Goal: Task Accomplishment & Management: Manage account settings

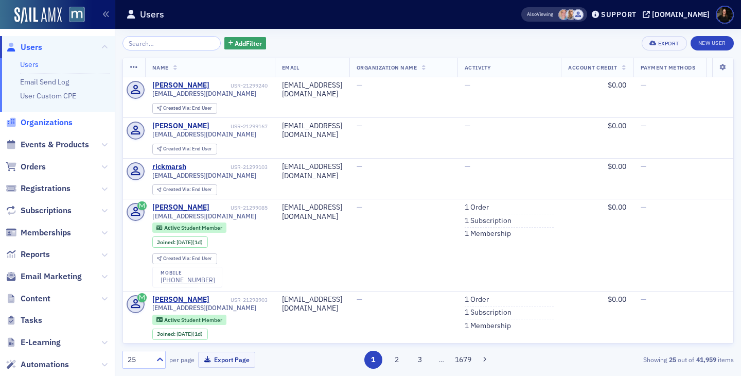
click at [33, 125] on span "Organizations" at bounding box center [47, 122] width 52 height 11
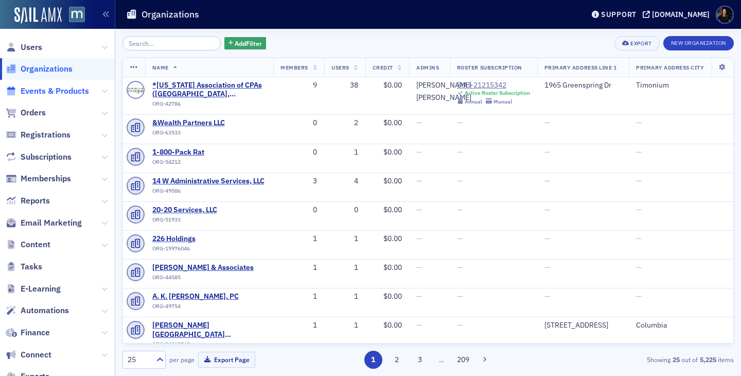
click at [33, 94] on span "Events & Products" at bounding box center [55, 90] width 68 height 11
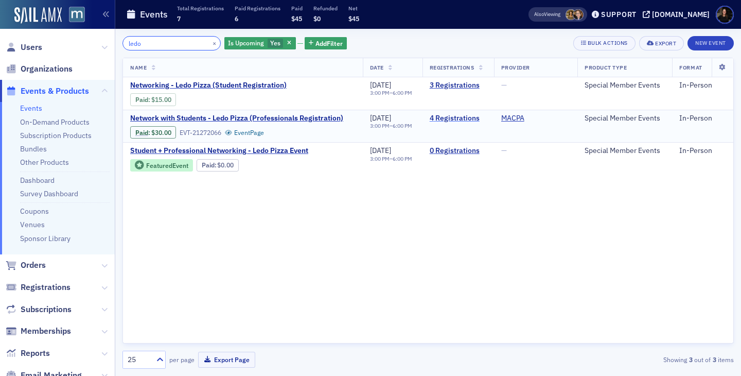
type input "ledo"
click at [443, 115] on link "4 Registrations" at bounding box center [458, 118] width 57 height 9
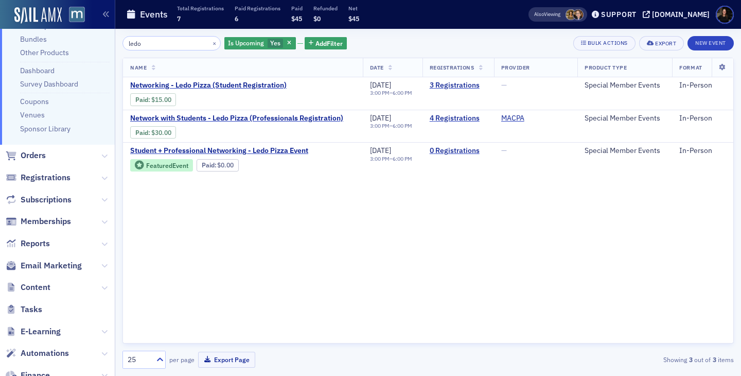
scroll to position [111, 0]
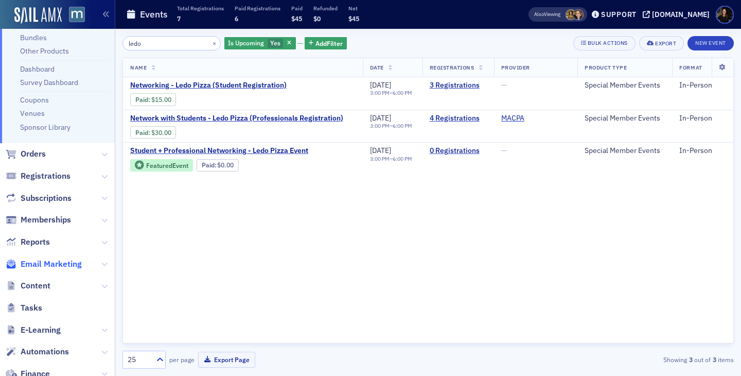
click at [45, 268] on span "Email Marketing" at bounding box center [51, 263] width 61 height 11
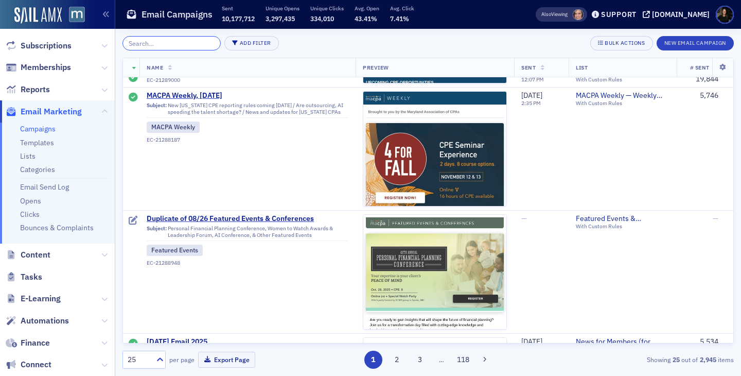
scroll to position [2579, 0]
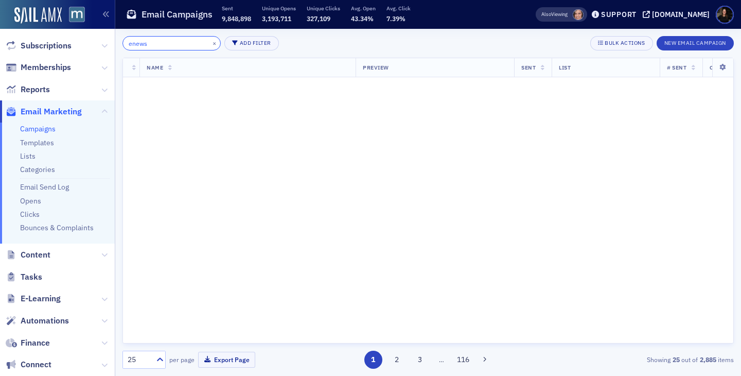
scroll to position [2579, 0]
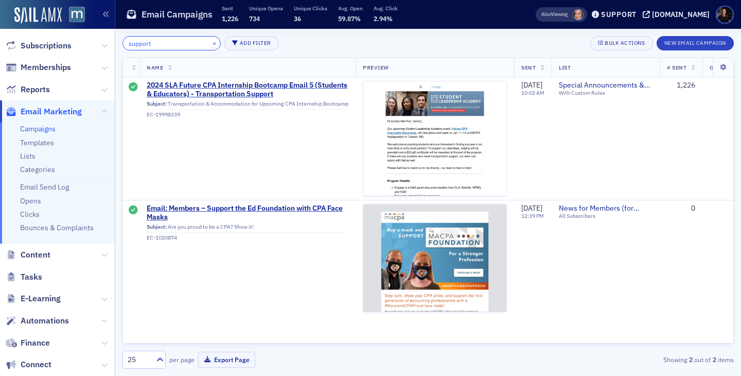
type input "support"
click at [210, 42] on button "×" at bounding box center [214, 42] width 9 height 9
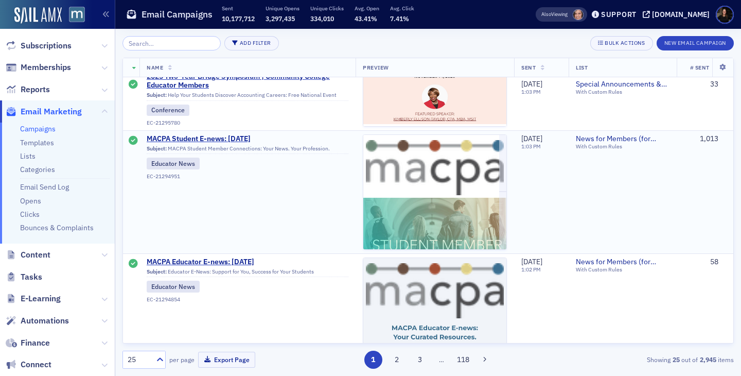
scroll to position [1299, 0]
click at [170, 141] on span "MACPA Student E-news: September 2025" at bounding box center [248, 139] width 202 height 9
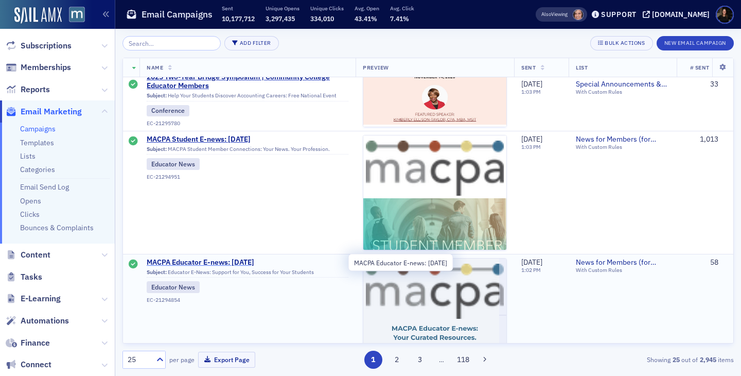
click at [189, 258] on span "MACPA Educator E-news: September 2025" at bounding box center [248, 262] width 202 height 9
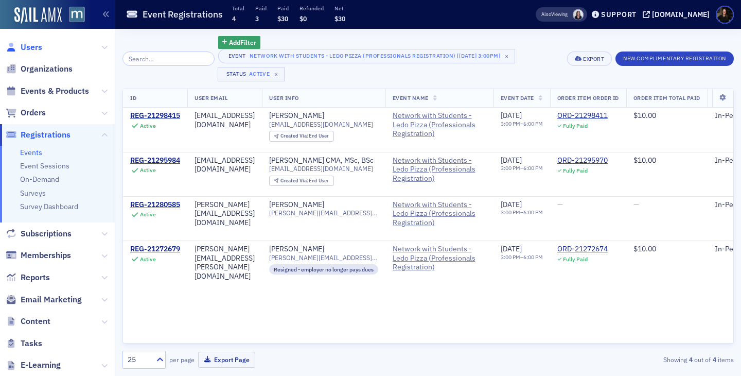
click at [29, 47] on span "Users" at bounding box center [32, 47] width 22 height 11
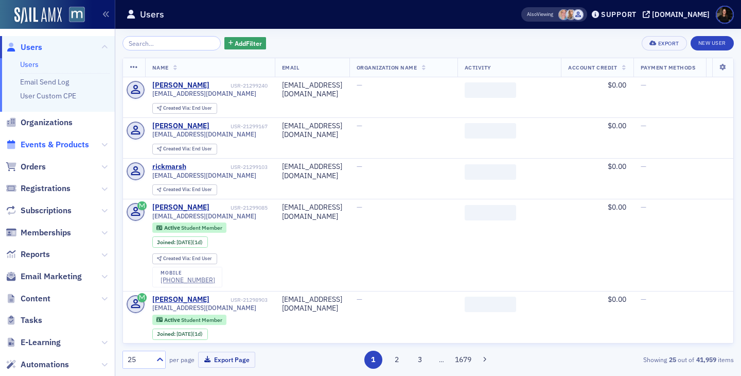
click at [52, 143] on span "Events & Products" at bounding box center [55, 144] width 68 height 11
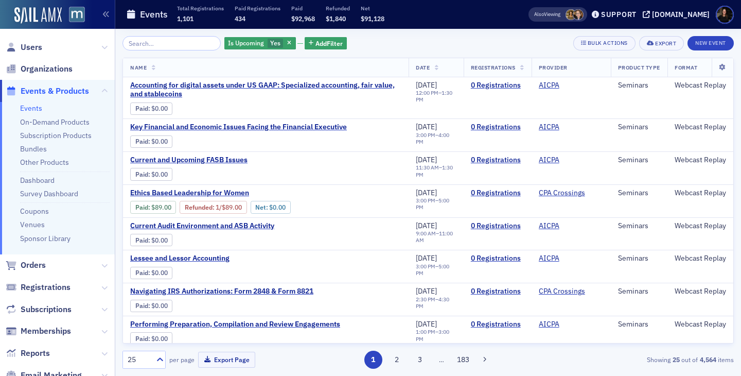
click at [151, 48] on input "search" at bounding box center [171, 43] width 98 height 14
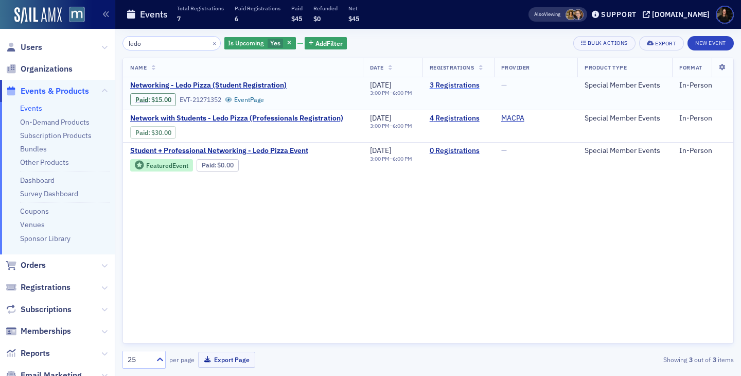
type input "ledo"
click at [462, 83] on link "3 Registrations" at bounding box center [458, 85] width 57 height 9
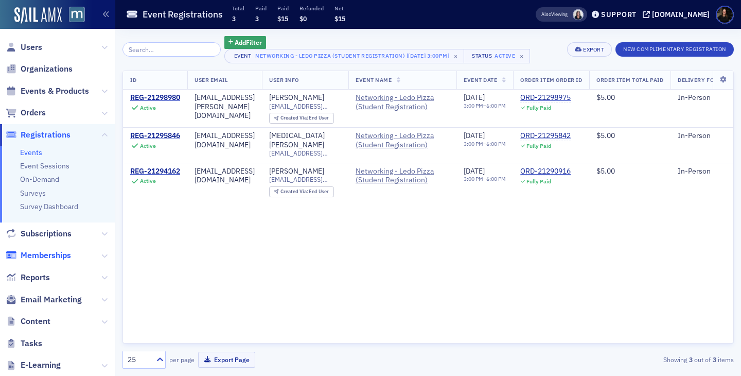
click at [37, 250] on span "Memberships" at bounding box center [46, 255] width 50 height 11
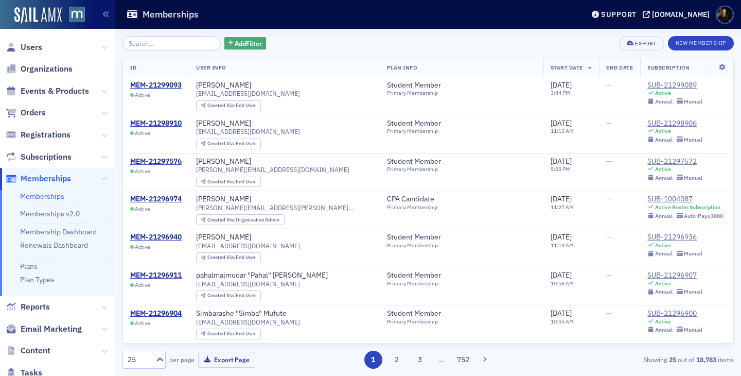
click at [238, 43] on span "Add Filter" at bounding box center [248, 43] width 27 height 9
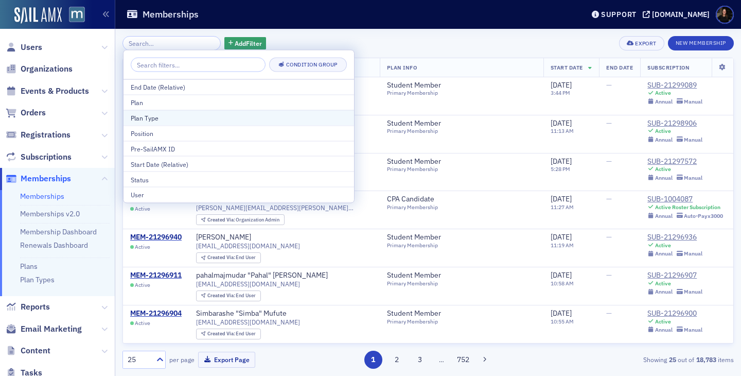
click at [169, 120] on div "Plan Type" at bounding box center [239, 117] width 216 height 9
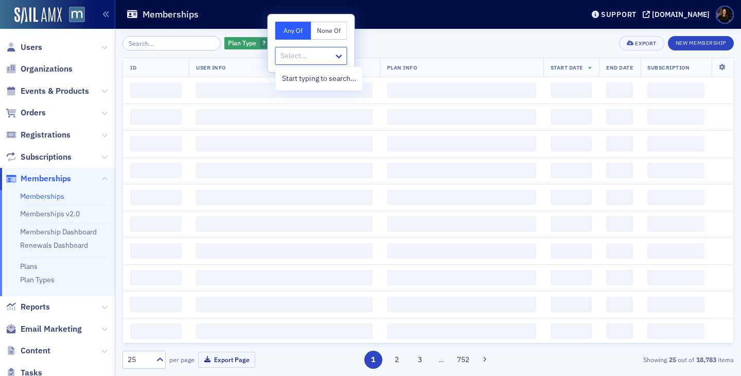
click at [287, 58] on div at bounding box center [306, 55] width 54 height 13
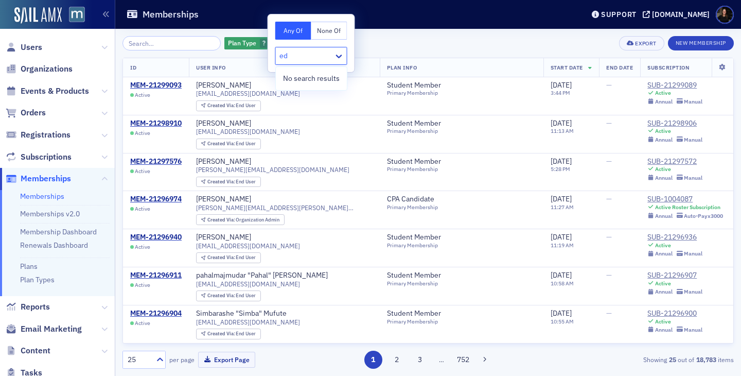
type input "e"
click at [404, 41] on div "Plan Type ? Add Filter Export New Membership" at bounding box center [427, 43] width 611 height 14
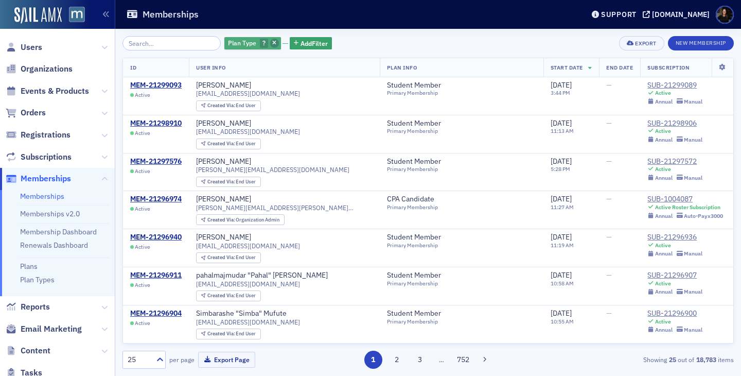
click at [270, 44] on span "button" at bounding box center [274, 43] width 9 height 9
click at [248, 45] on span "Add Filter" at bounding box center [248, 43] width 27 height 9
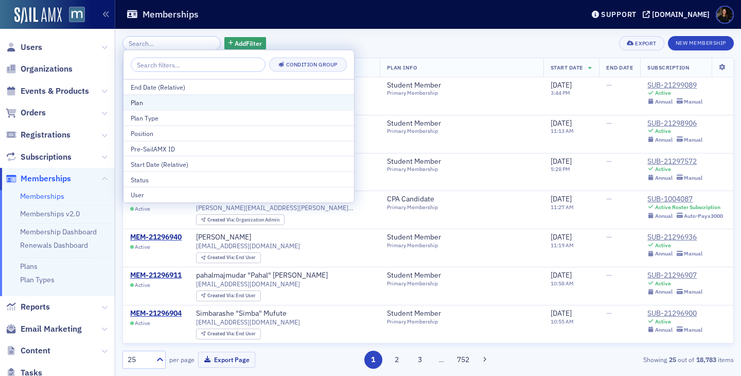
click at [140, 99] on div "Plan" at bounding box center [239, 102] width 216 height 9
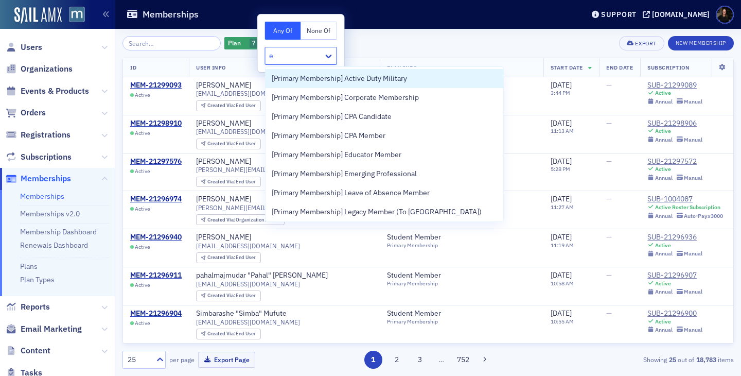
type input "ed"
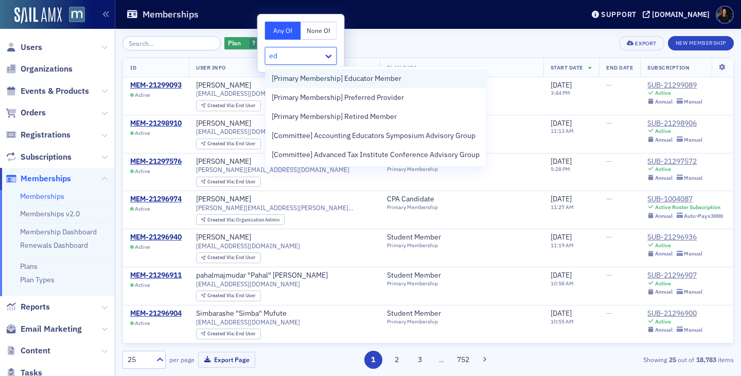
click at [379, 80] on span "[Primary Membership] Educator Member" at bounding box center [337, 78] width 130 height 11
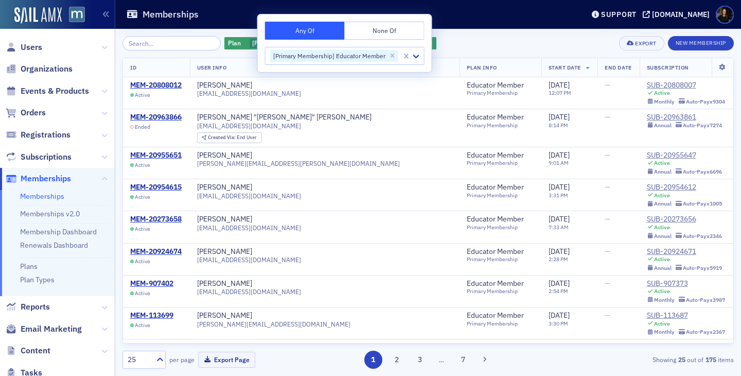
click at [497, 48] on div "Plan [Primary Membership] Educator Member Add Filter Export New Membership" at bounding box center [427, 43] width 611 height 14
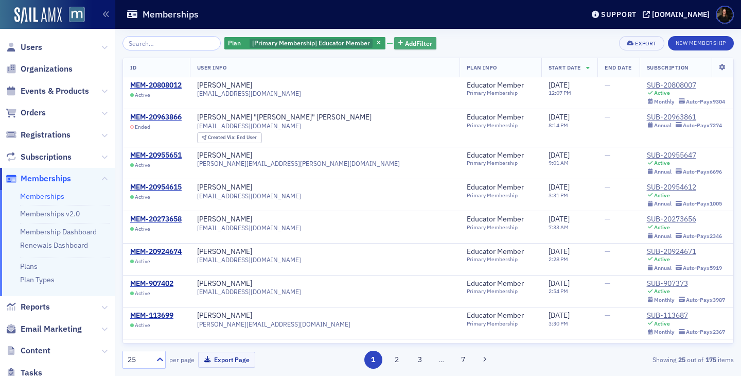
click at [405, 44] on span "Add Filter" at bounding box center [418, 43] width 27 height 9
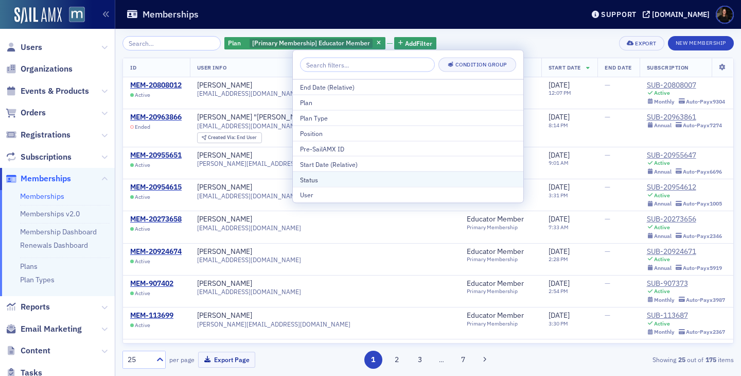
click at [324, 173] on button "Status" at bounding box center [408, 178] width 230 height 15
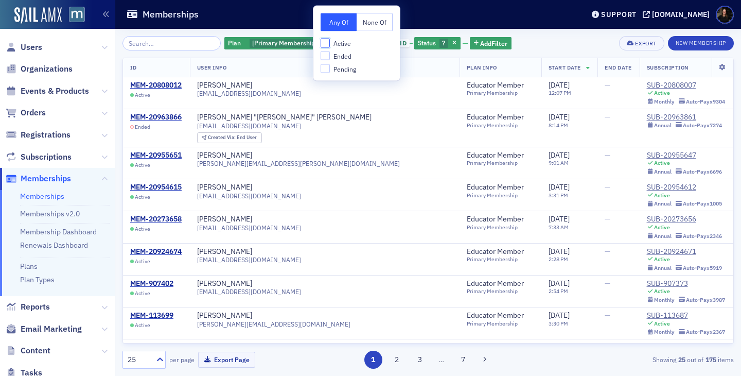
click at [324, 41] on input "Active" at bounding box center [325, 43] width 9 height 9
checkbox input "true"
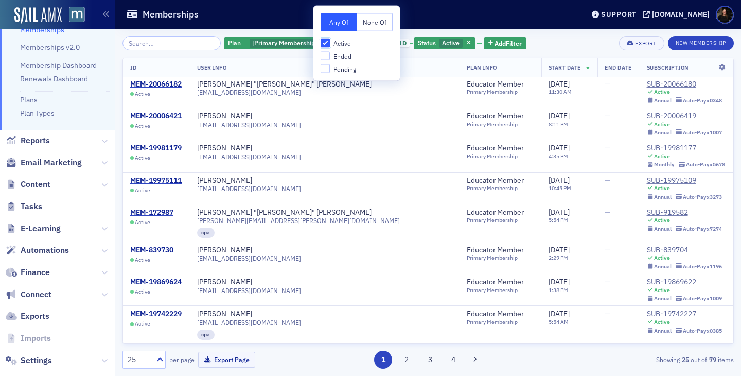
scroll to position [167, 0]
click at [47, 251] on span "Automations" at bounding box center [45, 248] width 48 height 11
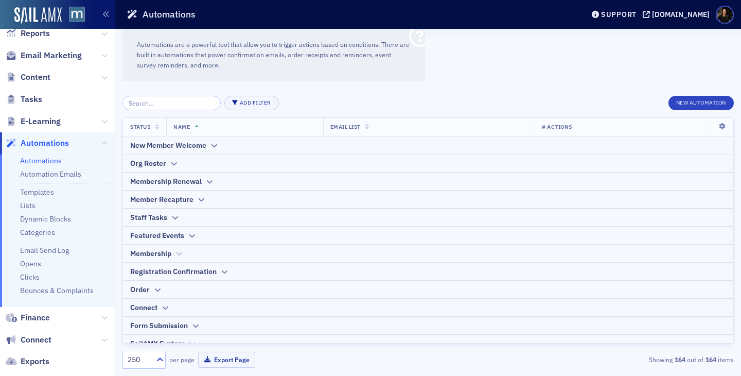
click at [135, 249] on div "Membership" at bounding box center [150, 253] width 41 height 11
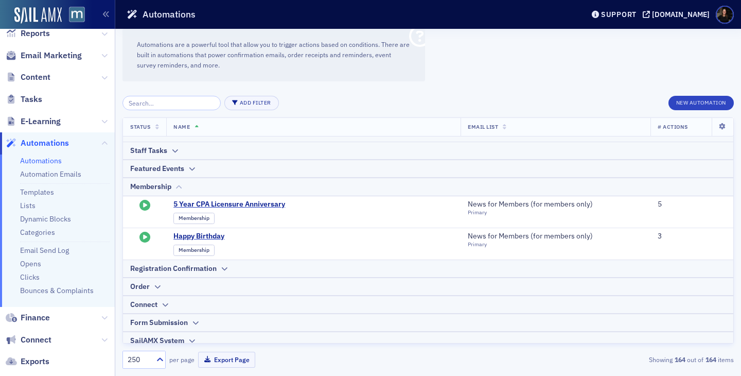
scroll to position [72, 0]
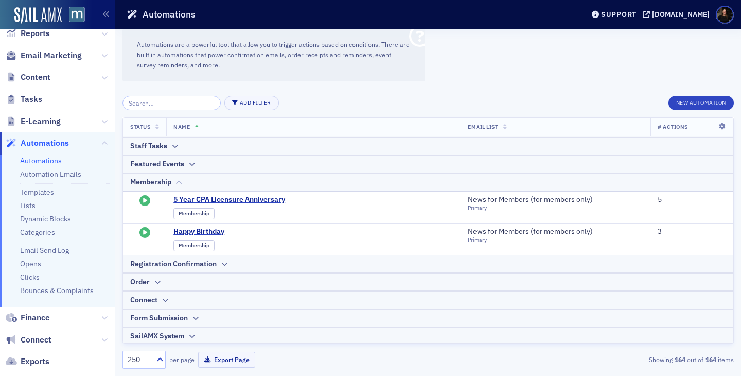
click at [145, 175] on th "Membership" at bounding box center [428, 182] width 610 height 19
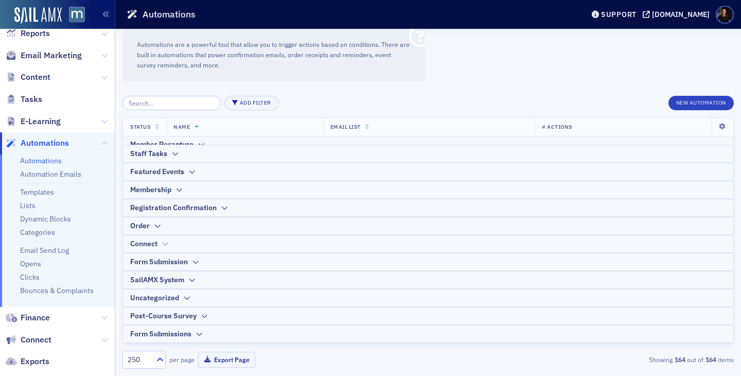
scroll to position [59, 0]
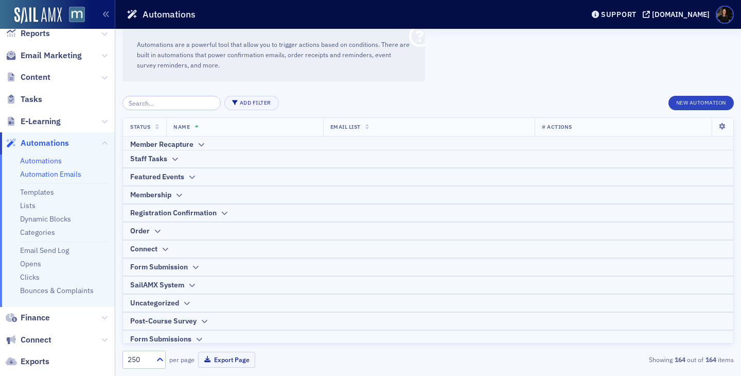
click at [49, 176] on link "Automation Emails" at bounding box center [50, 173] width 61 height 9
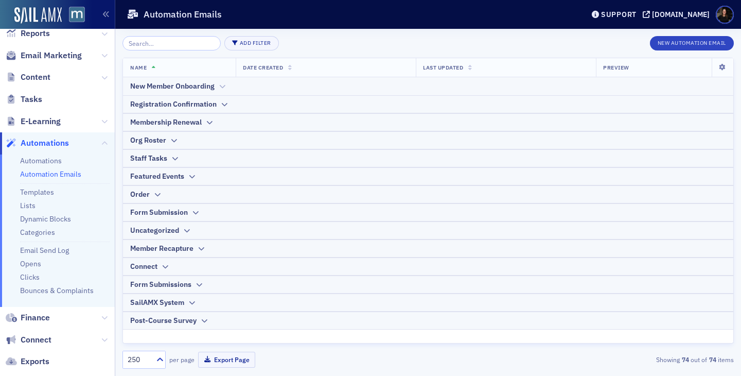
click at [142, 85] on div "New Member Onboarding" at bounding box center [172, 86] width 84 height 11
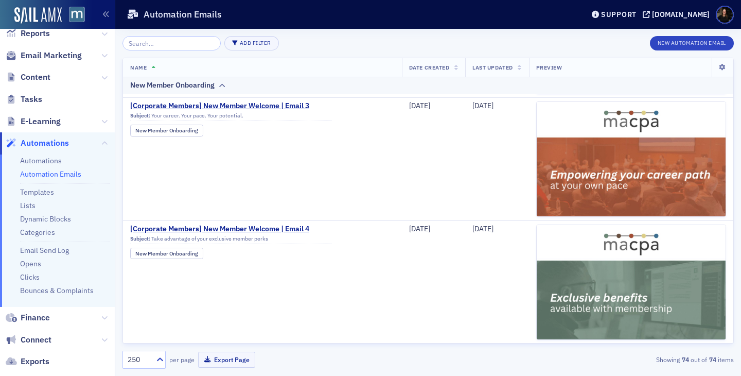
scroll to position [243, 0]
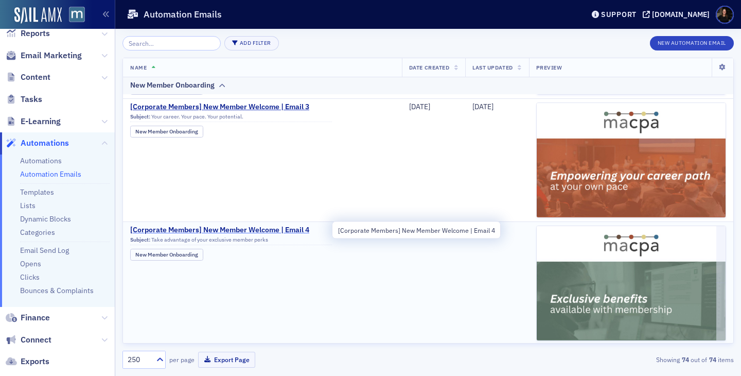
click at [179, 228] on span "[Corporate Members] New Member Welcome | Email 4" at bounding box center [231, 229] width 202 height 9
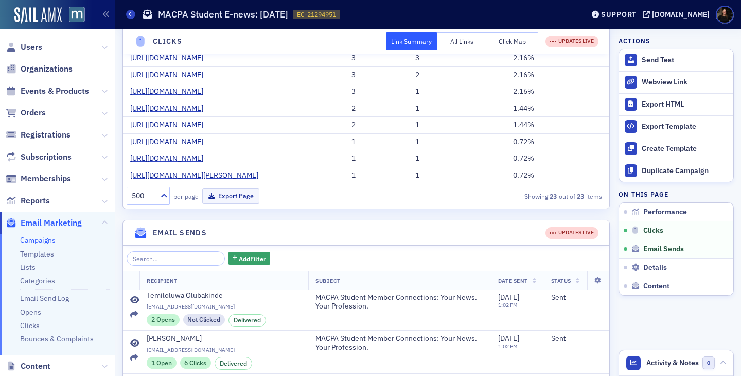
scroll to position [374, 0]
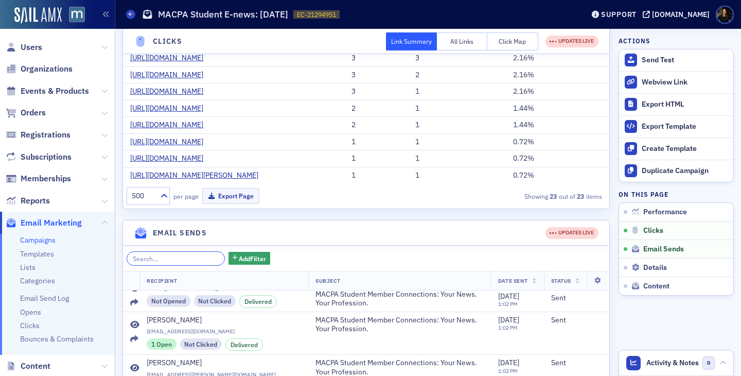
click at [142, 263] on input "search" at bounding box center [176, 258] width 98 height 14
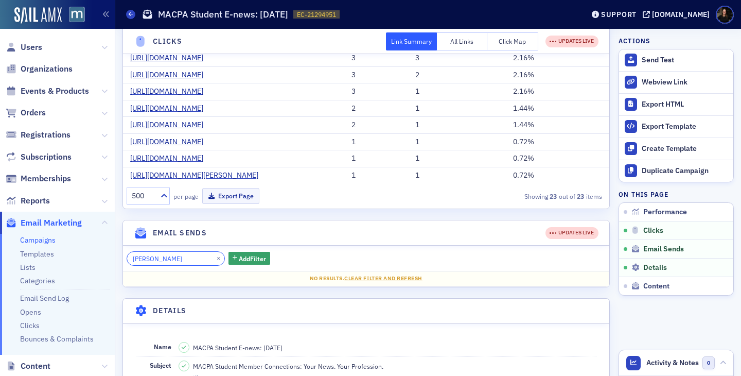
scroll to position [423, 0]
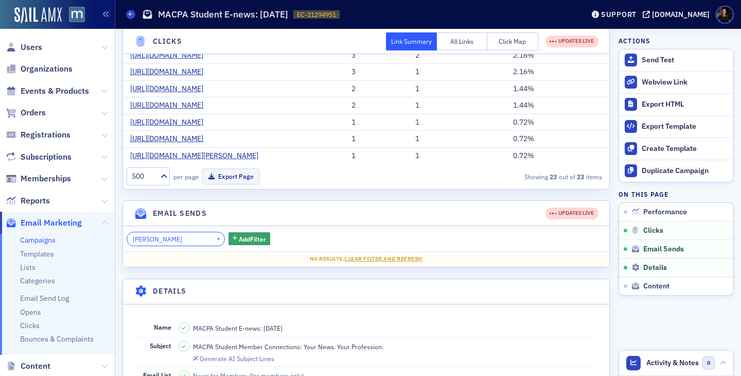
type input "sonya"
click at [214, 238] on button "×" at bounding box center [218, 238] width 9 height 9
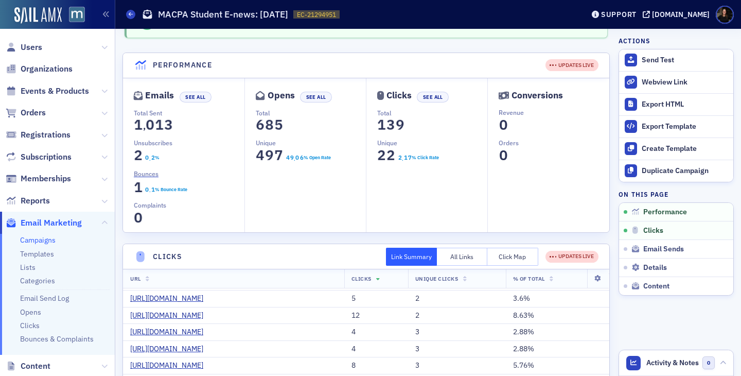
scroll to position [26, 0]
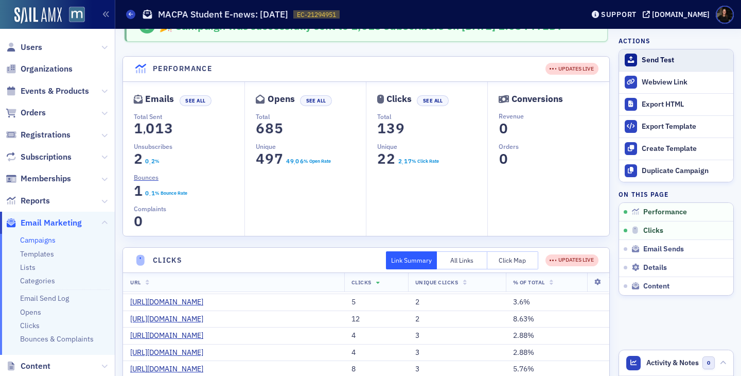
click at [656, 58] on div "Send Test" at bounding box center [685, 60] width 86 height 9
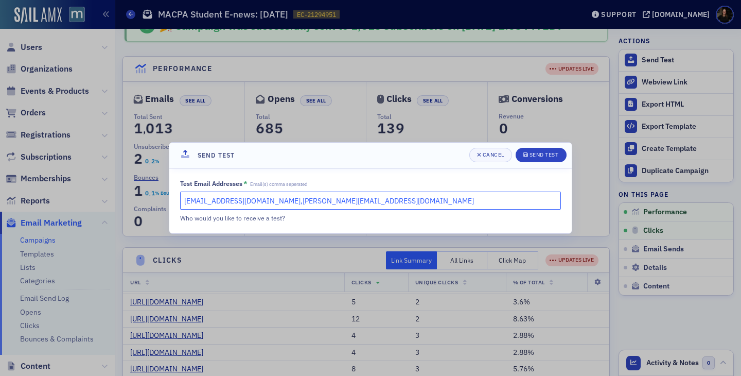
drag, startPoint x: 358, startPoint y: 200, endPoint x: 75, endPoint y: 170, distance: 284.5
click at [77, 171] on div "Send Test Cancel Send Test Test Email Addresses * Email(s) comma seperated laur…" at bounding box center [370, 188] width 741 height 376
type input "sonya@macpa.org"
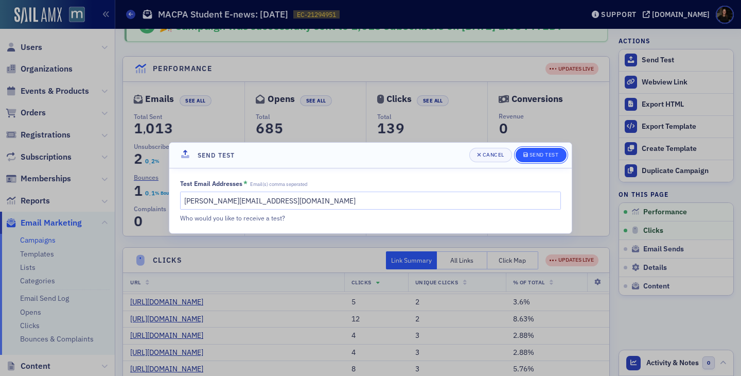
click at [543, 159] on button "Send Test" at bounding box center [541, 155] width 51 height 14
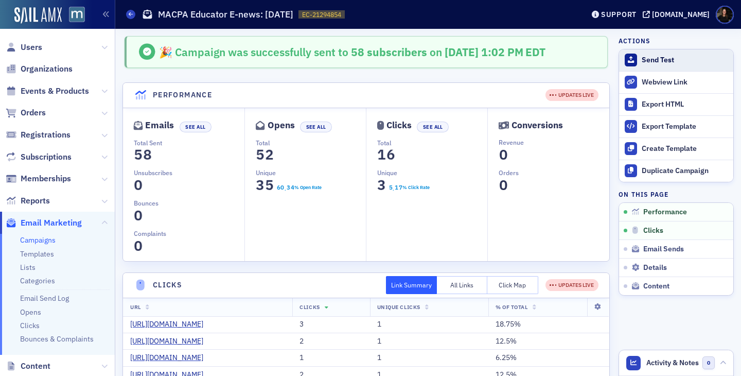
click at [651, 56] on div "Send Test" at bounding box center [685, 60] width 86 height 9
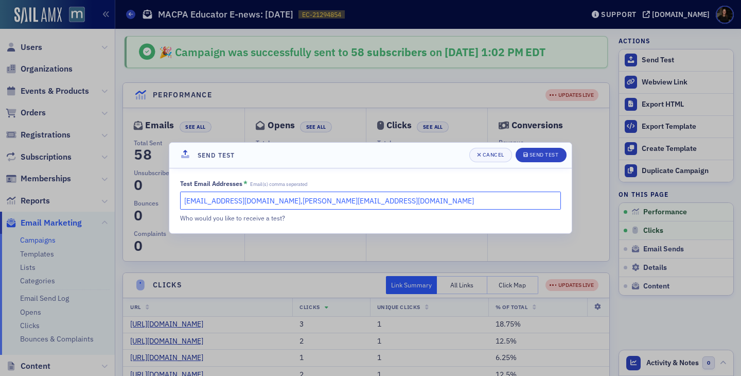
click at [342, 199] on input "lauren@macpa.org,katie@blueoceanideas.com" at bounding box center [370, 200] width 381 height 18
type input "sonya@macpa.org"
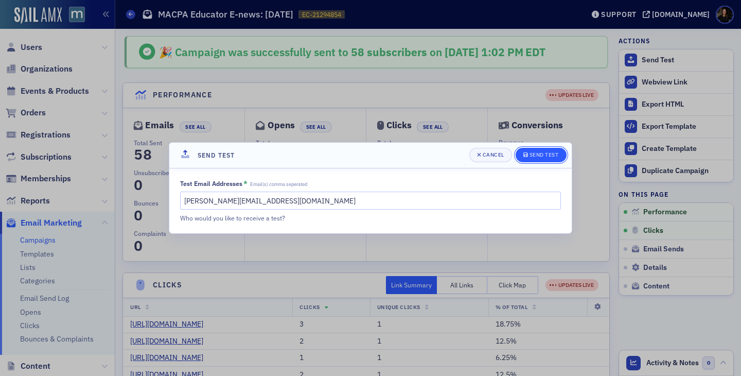
click at [540, 158] on span "Send Test" at bounding box center [541, 155] width 36 height 8
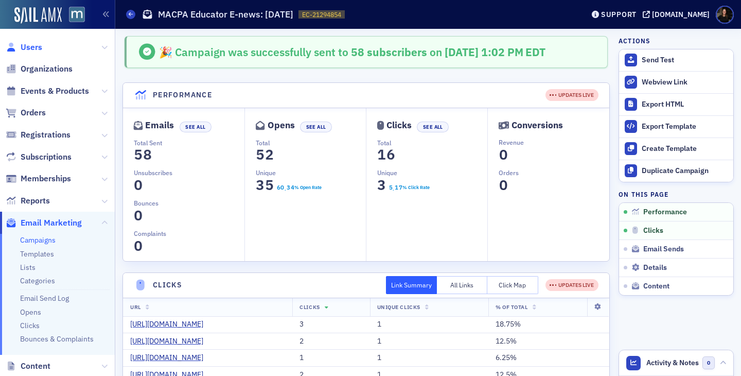
click at [40, 47] on span "Users" at bounding box center [32, 47] width 22 height 11
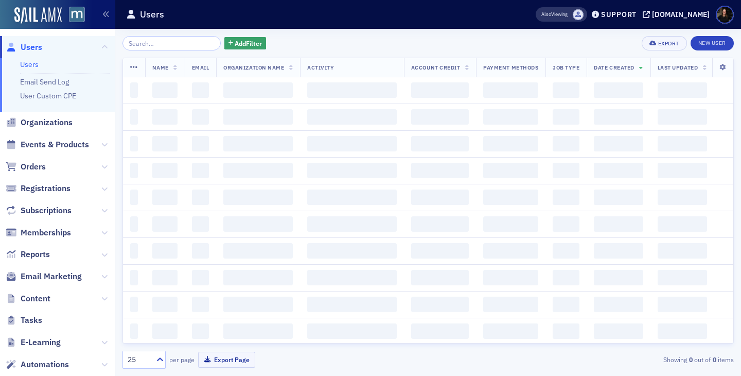
click at [170, 47] on input "search" at bounding box center [171, 43] width 98 height 14
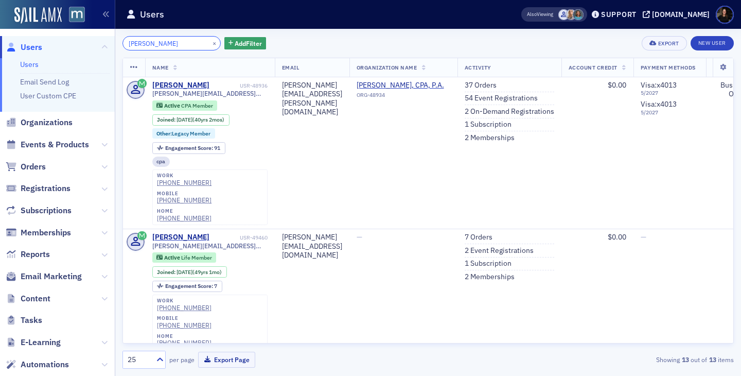
paste input "Zisa"
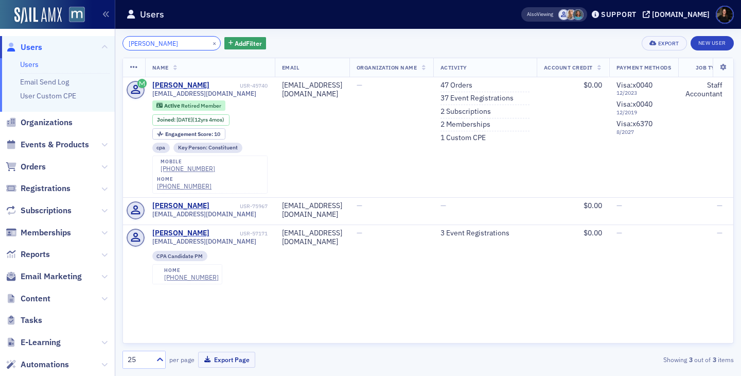
type input "Zisa"
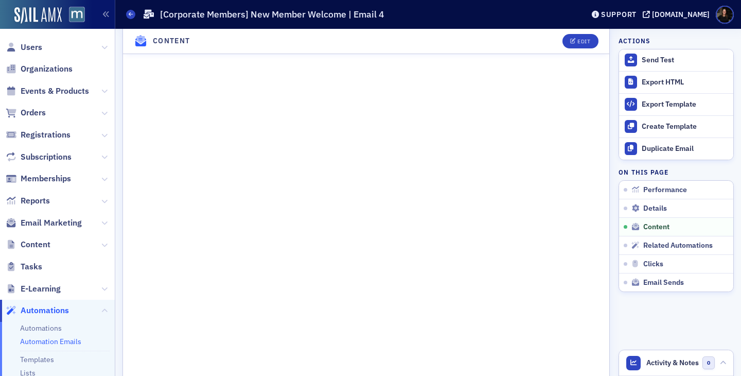
scroll to position [555, 0]
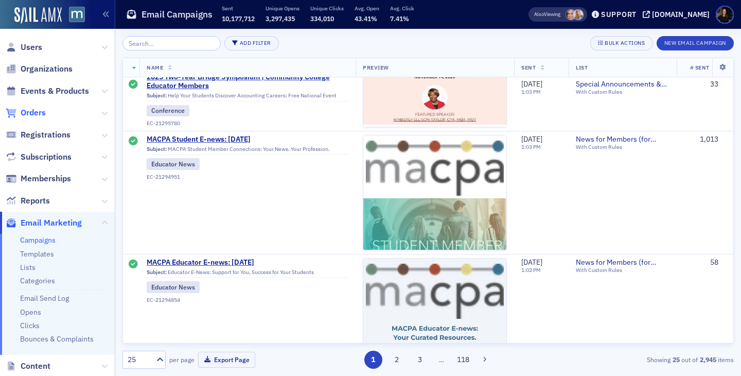
click at [39, 113] on span "Orders" at bounding box center [33, 112] width 25 height 11
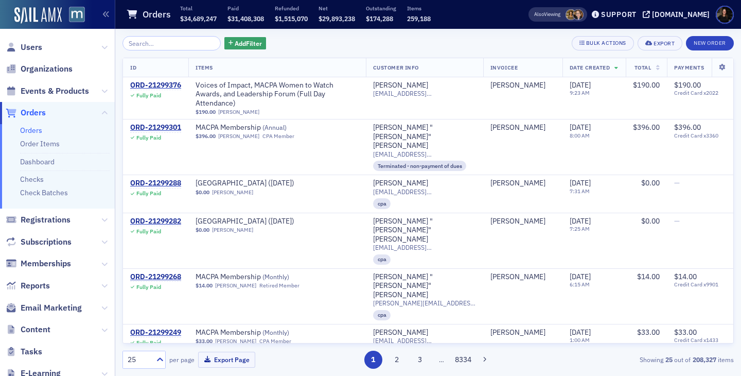
click at [166, 45] on input "search" at bounding box center [171, 43] width 98 height 14
click at [33, 47] on span "Users" at bounding box center [32, 47] width 22 height 11
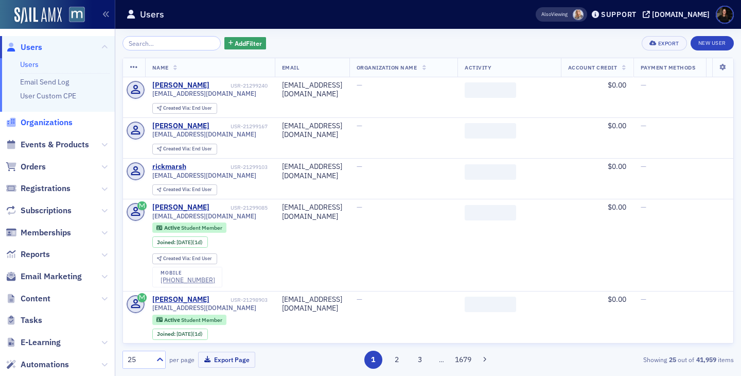
click at [37, 122] on span "Organizations" at bounding box center [47, 122] width 52 height 11
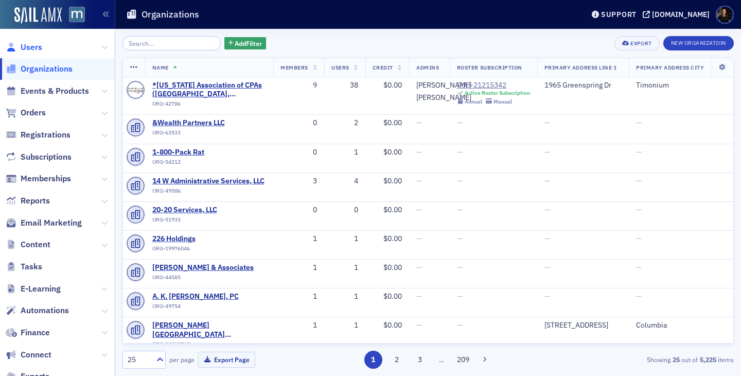
click at [27, 47] on span "Users" at bounding box center [32, 47] width 22 height 11
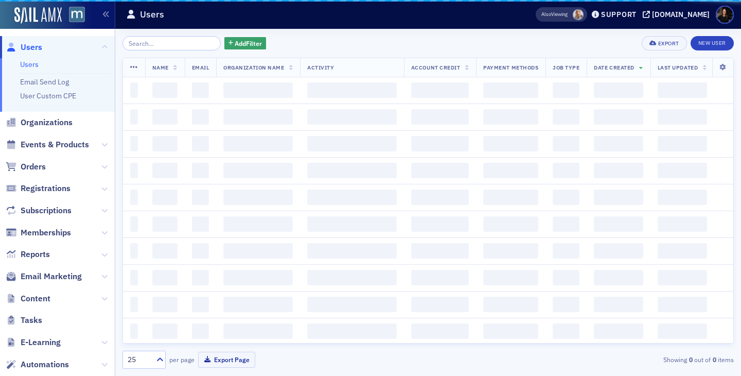
click at [181, 48] on input "search" at bounding box center [171, 43] width 98 height 14
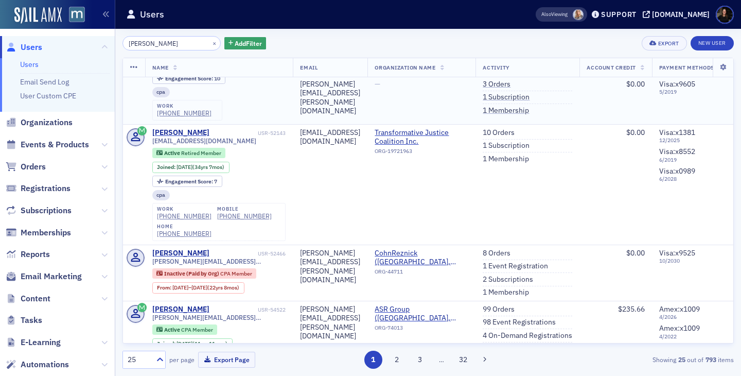
scroll to position [57, 0]
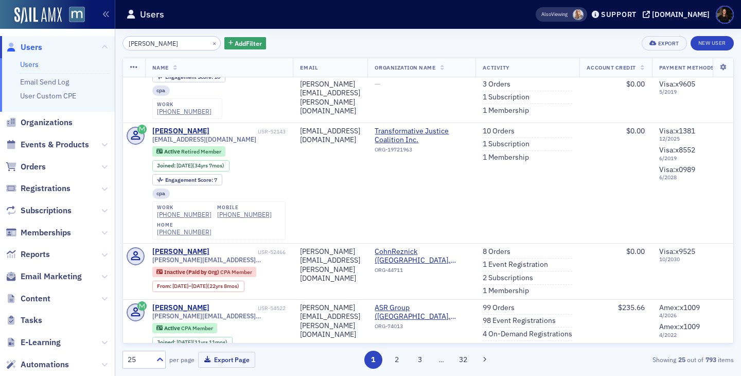
type input "michael"
click at [510, 251] on link "8 Orders" at bounding box center [497, 251] width 28 height 9
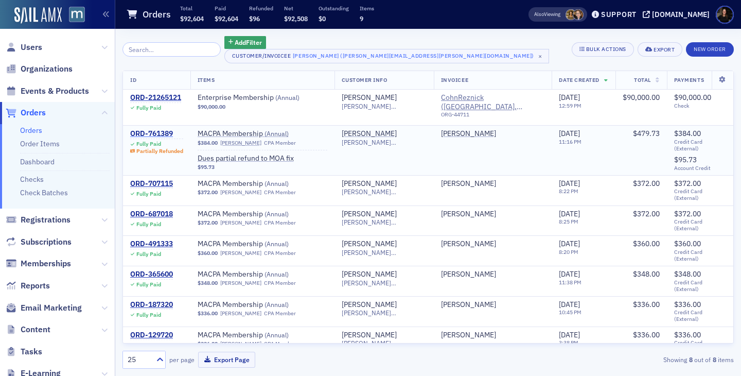
click at [137, 129] on div "ORD-761389" at bounding box center [156, 133] width 53 height 9
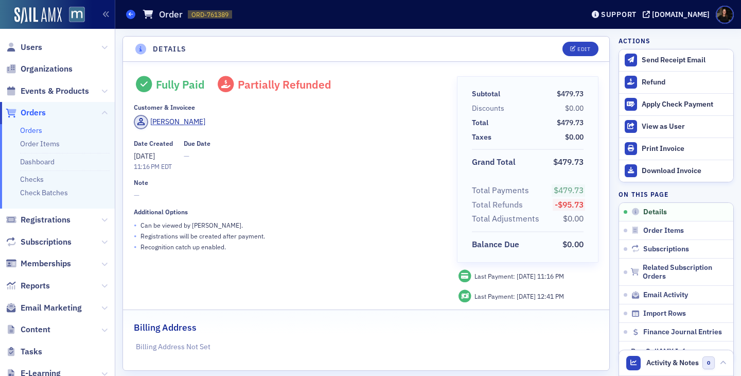
click at [129, 13] on icon at bounding box center [131, 14] width 4 height 5
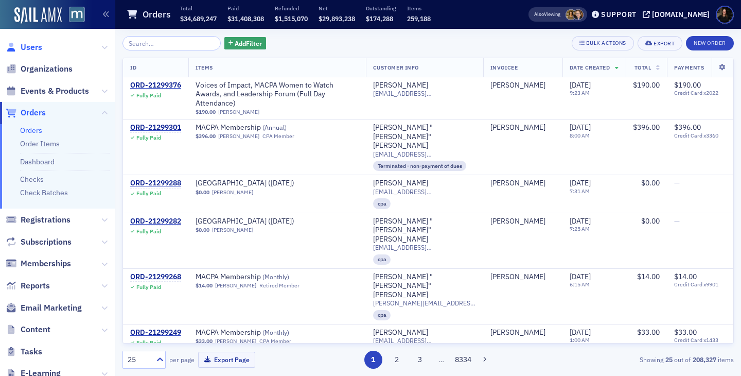
click at [35, 44] on span "Users" at bounding box center [32, 47] width 22 height 11
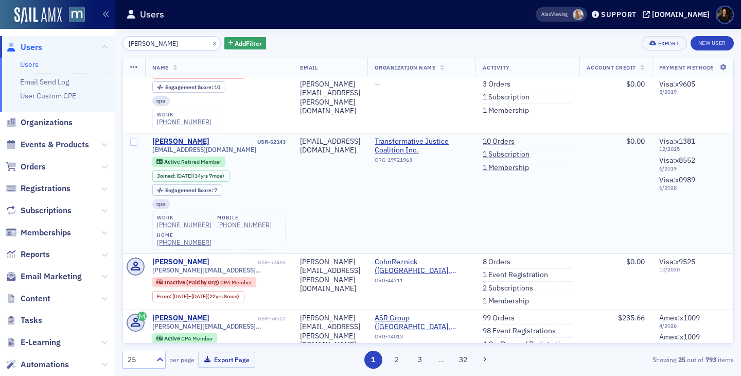
scroll to position [50, 0]
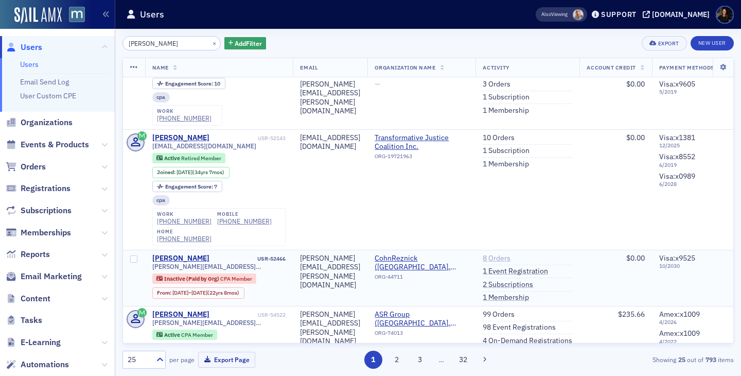
click at [510, 255] on link "8 Orders" at bounding box center [497, 258] width 28 height 9
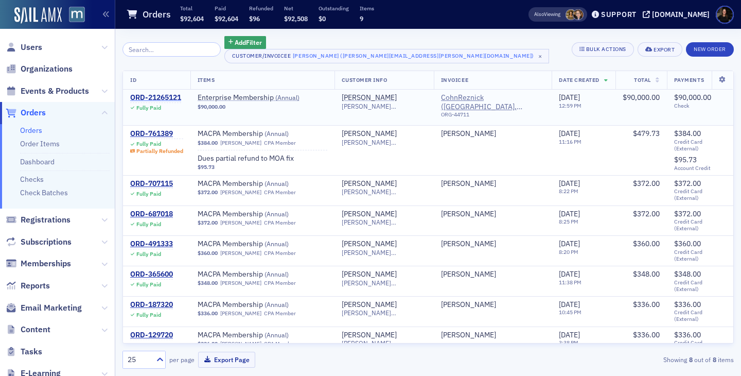
click at [152, 95] on div "ORD-21265121" at bounding box center [155, 97] width 51 height 9
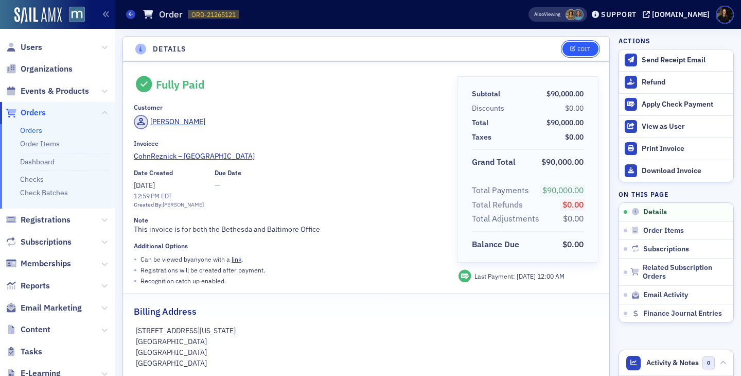
click at [577, 50] on div "Edit" at bounding box center [583, 49] width 13 height 6
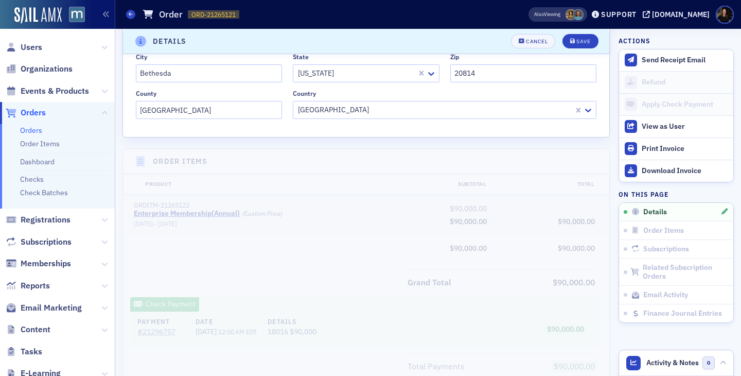
scroll to position [334, 0]
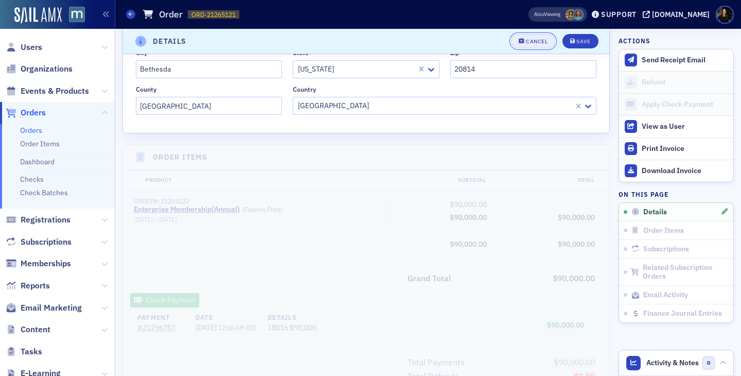
click at [530, 47] on button "Cancel" at bounding box center [533, 41] width 44 height 14
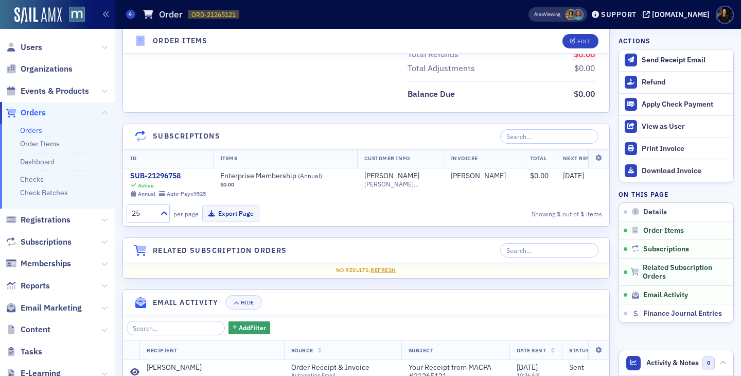
scroll to position [580, 0]
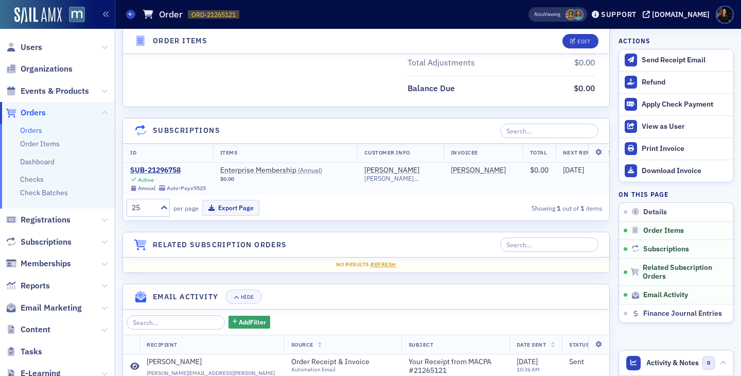
click at [166, 170] on div "SUB-21296758" at bounding box center [168, 170] width 76 height 9
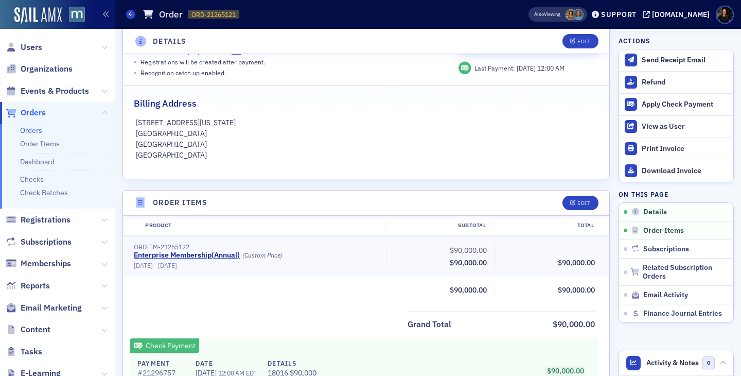
scroll to position [209, 0]
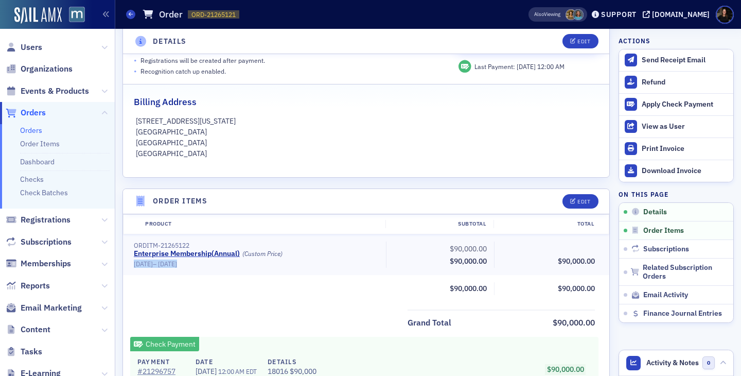
drag, startPoint x: 132, startPoint y: 264, endPoint x: 194, endPoint y: 265, distance: 62.3
click at [192, 265] on div "ORDITM-21265122 Enterprise Membership ( Annual ) (Custom Price) 9/5/2025 – 9/5/…" at bounding box center [256, 254] width 259 height 27
click at [569, 200] on button "Edit" at bounding box center [580, 201] width 36 height 14
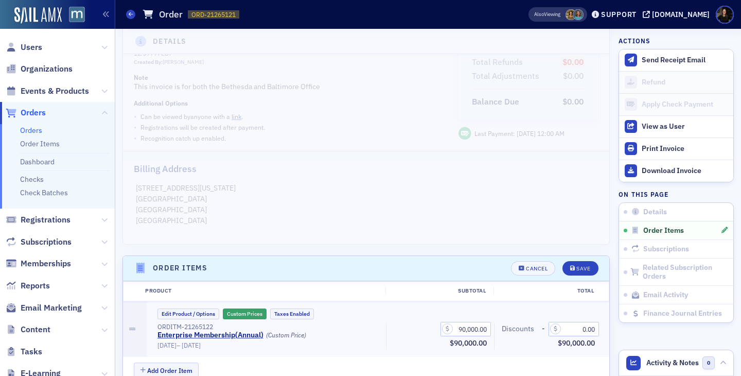
scroll to position [0, 0]
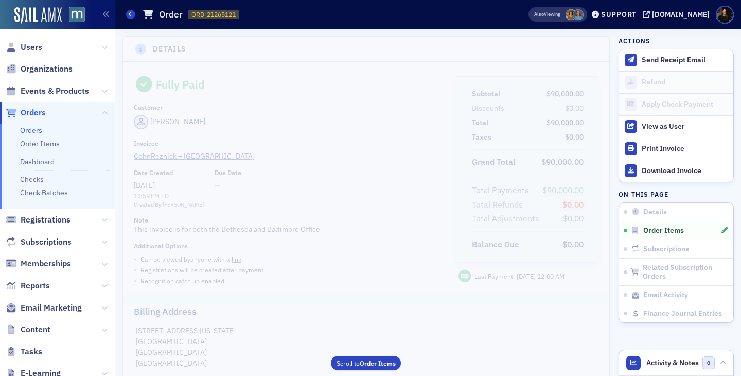
click at [307, 147] on div "Invoicee" at bounding box center [288, 143] width 309 height 8
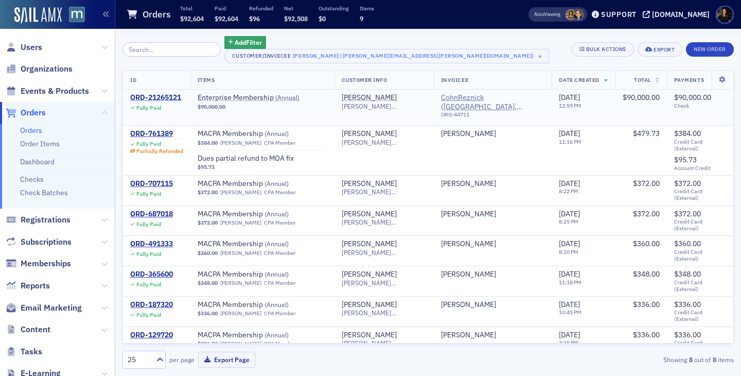
click at [164, 99] on div "ORD-21265121" at bounding box center [155, 97] width 51 height 9
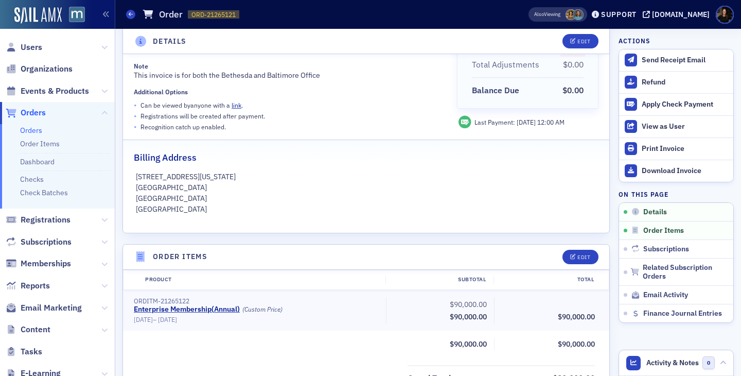
scroll to position [237, 0]
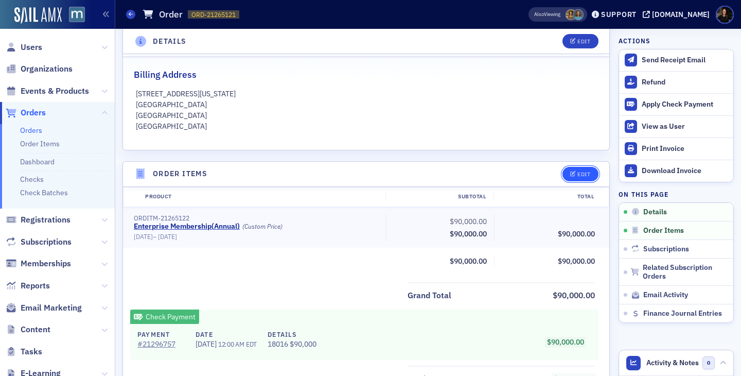
click at [573, 172] on icon "button" at bounding box center [573, 174] width 6 height 6
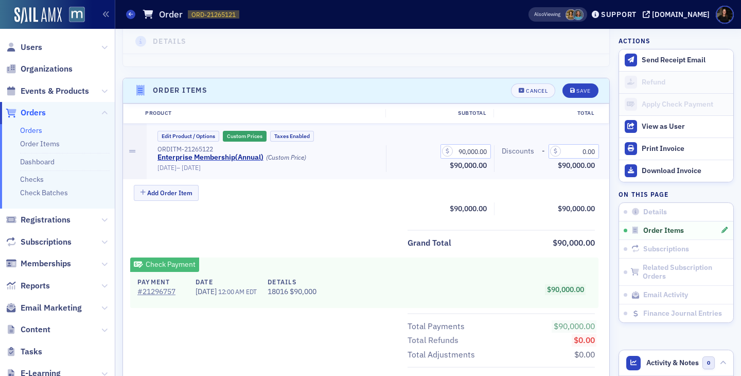
scroll to position [317, 0]
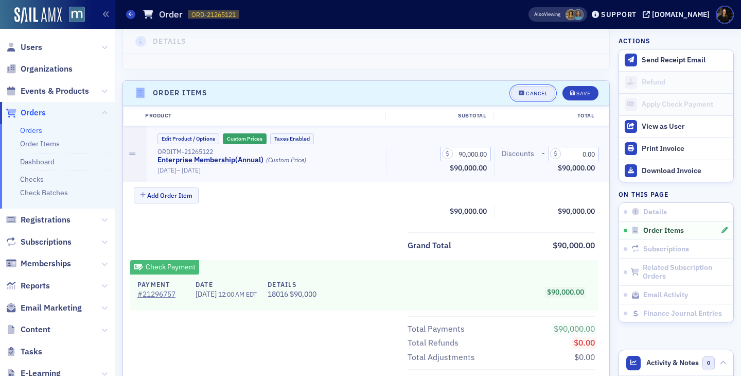
click at [533, 93] on div "Cancel" at bounding box center [537, 94] width 22 height 6
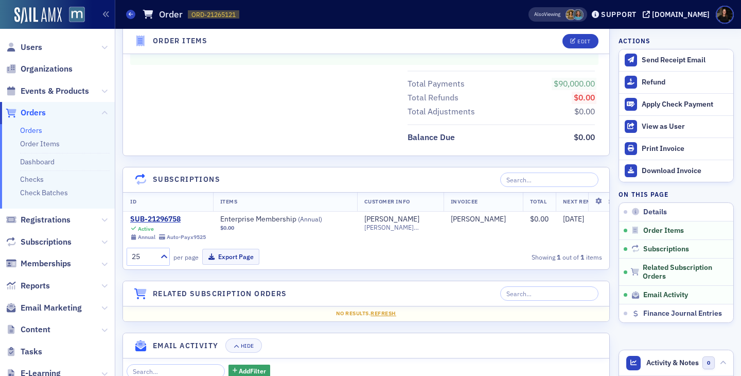
scroll to position [534, 0]
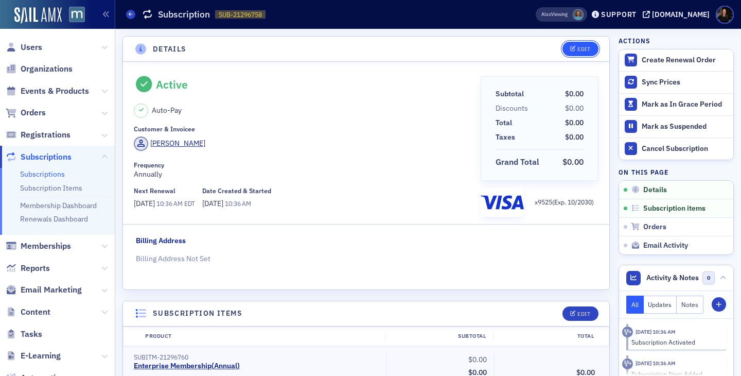
click at [579, 49] on div "Edit" at bounding box center [583, 49] width 13 height 6
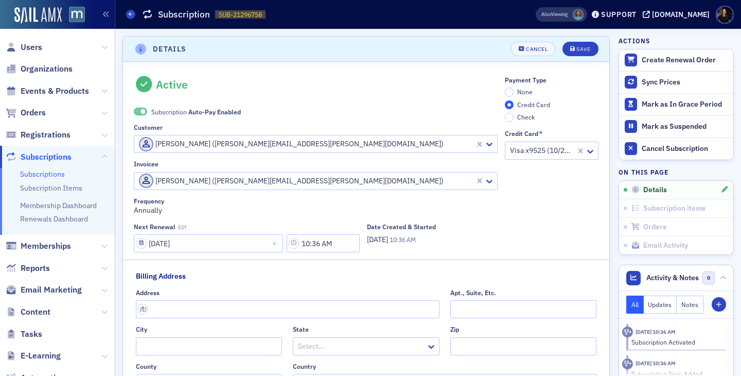
scroll to position [2, 0]
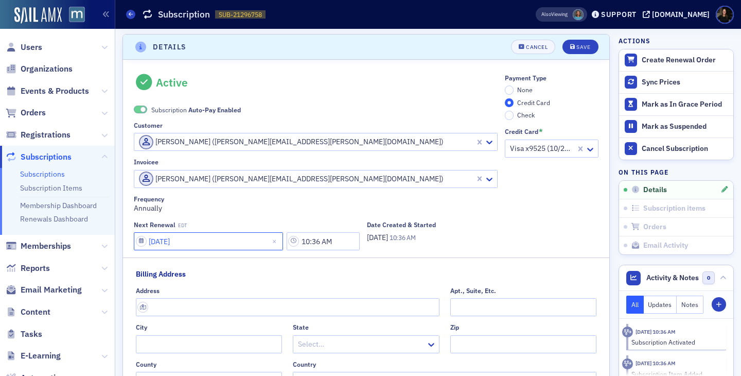
click at [191, 237] on input "[DATE]" at bounding box center [208, 241] width 149 height 18
select select "8"
select select "2026"
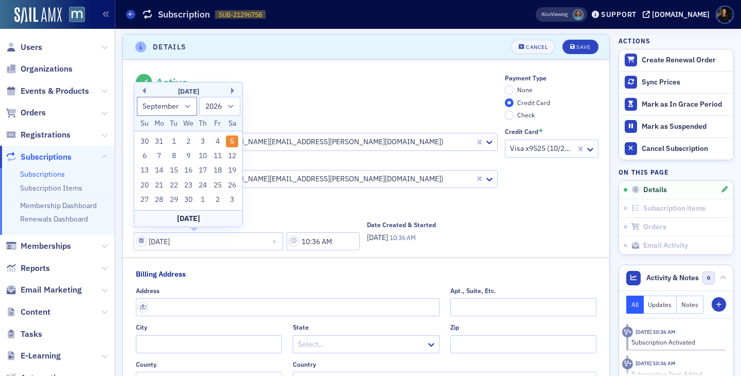
click at [487, 227] on div "Next Renewal EDT [DATE] 10:36 AM Date Created & Started [DATE] 10:36 AM" at bounding box center [316, 235] width 364 height 29
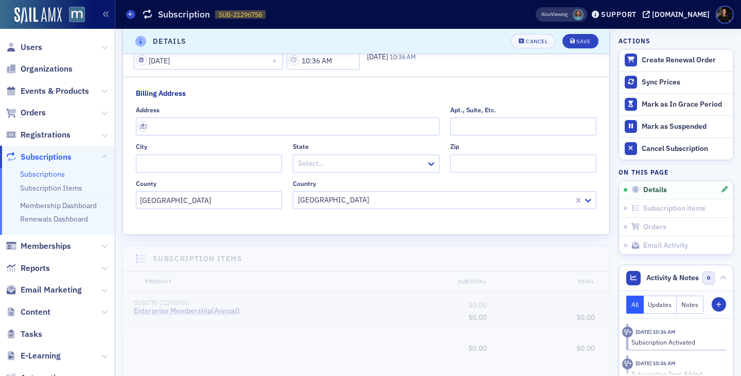
scroll to position [375, 0]
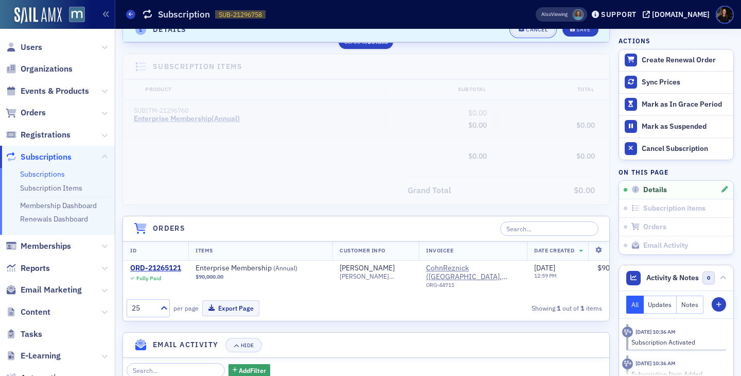
click at [538, 35] on button "Cancel" at bounding box center [533, 29] width 44 height 14
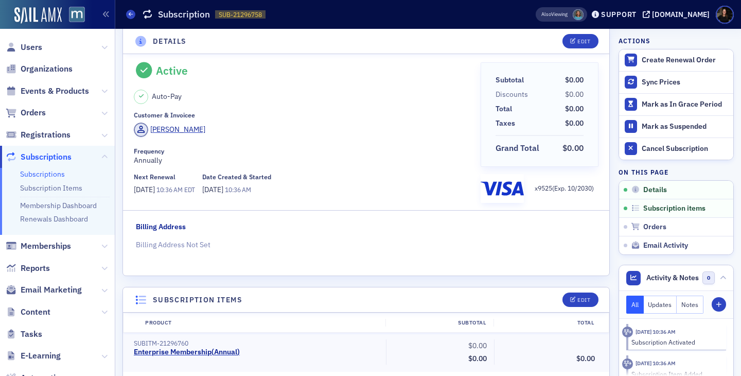
scroll to position [2, 0]
